Goal: Browse casually

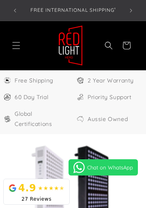
select select "**"
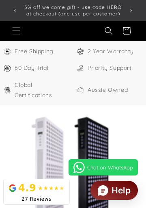
scroll to position [0, 314]
